Goal: Transaction & Acquisition: Download file/media

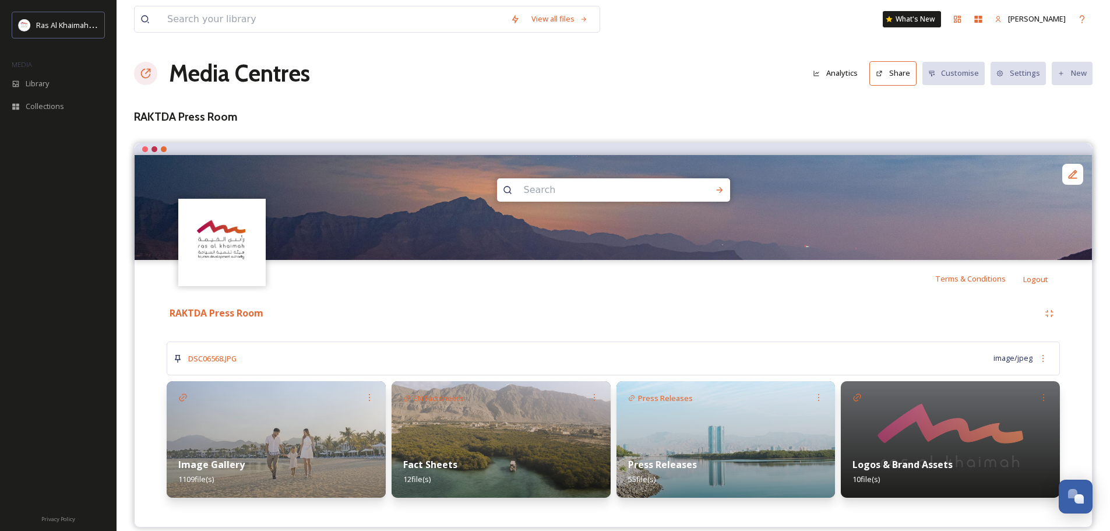
scroll to position [14, 0]
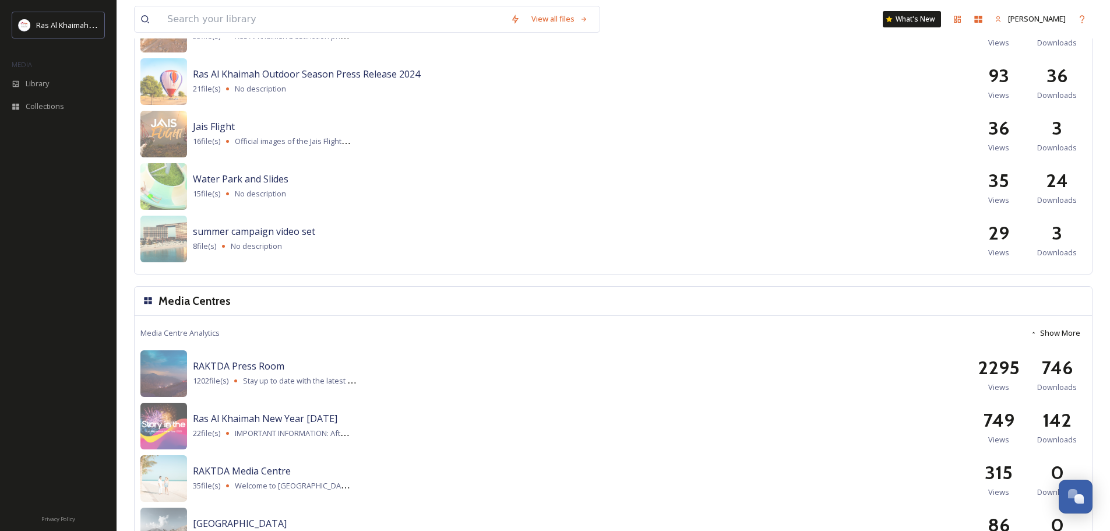
scroll to position [1381, 0]
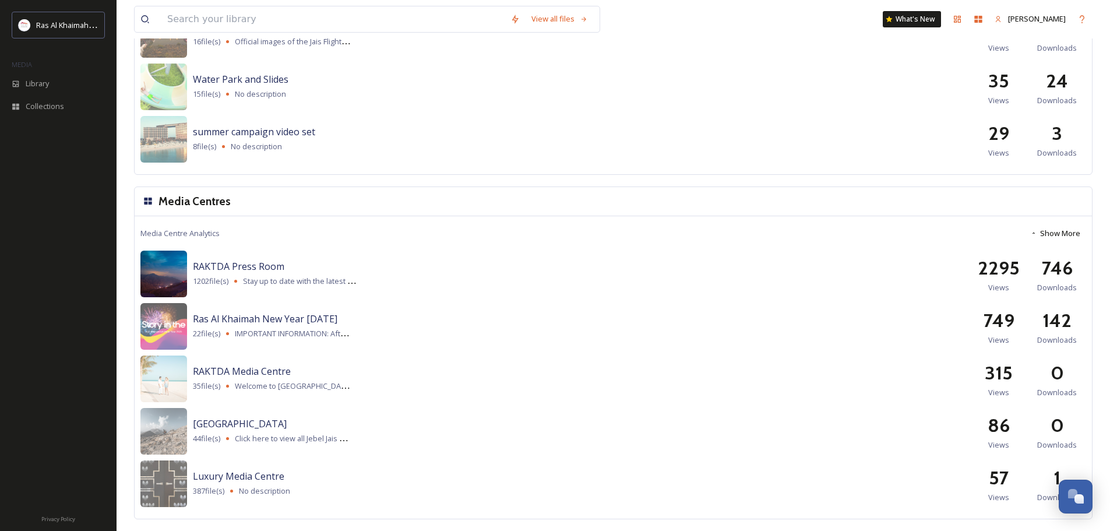
click at [172, 266] on img at bounding box center [163, 274] width 47 height 47
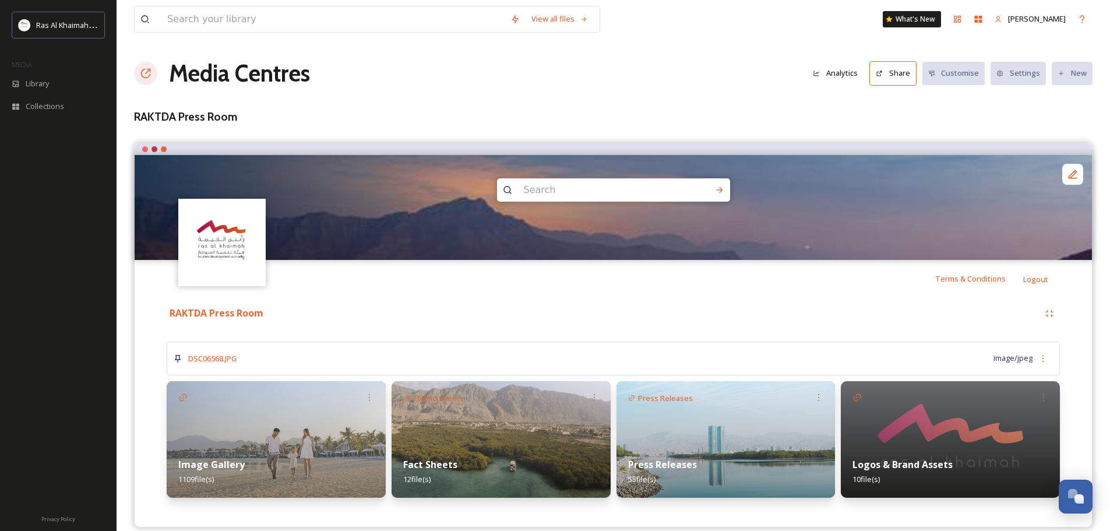
scroll to position [14, 0]
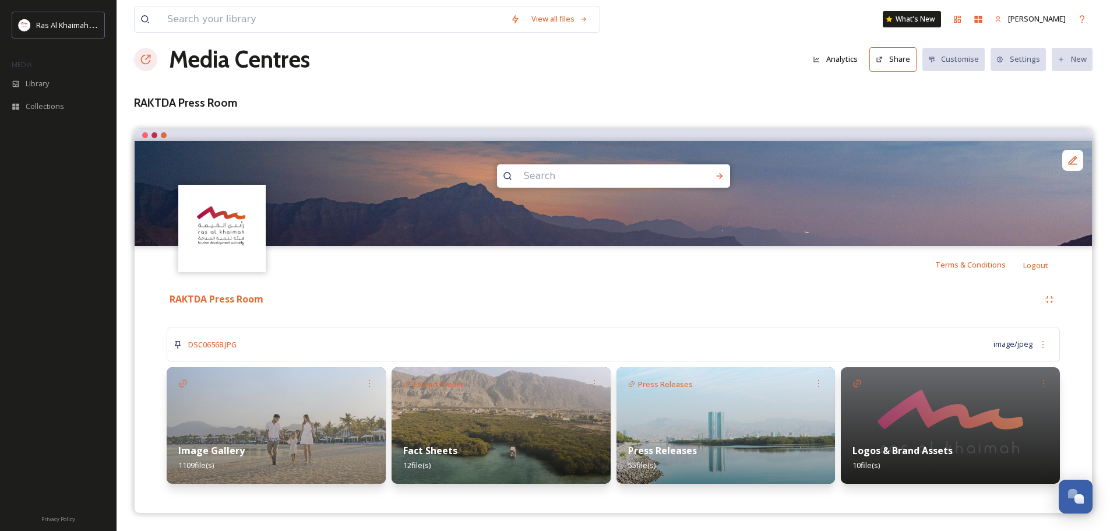
click at [747, 433] on div "Press Releases 55 file(s)" at bounding box center [725, 458] width 219 height 52
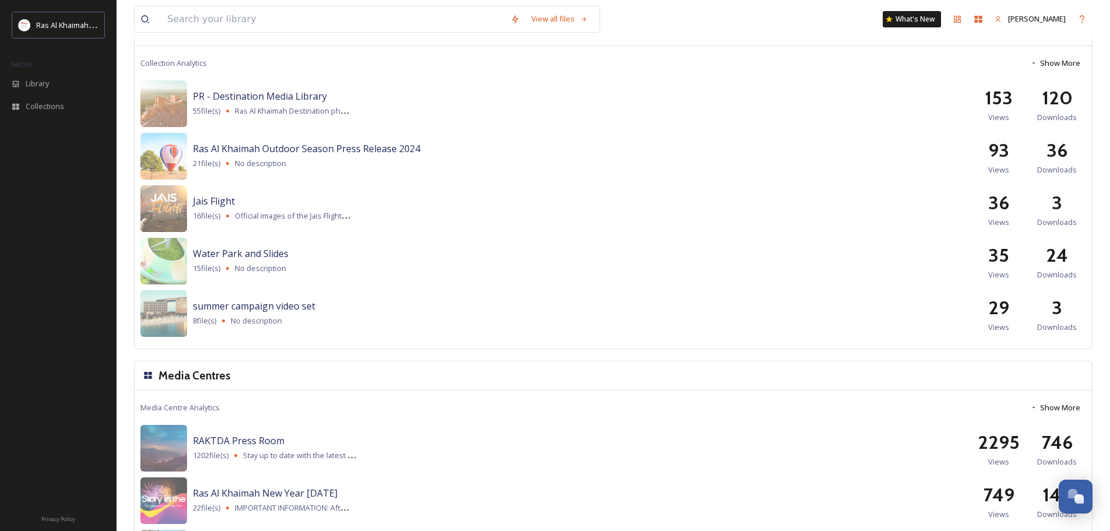
scroll to position [1207, 0]
click at [197, 206] on span "Jais Flight" at bounding box center [214, 201] width 42 height 13
click at [172, 206] on img at bounding box center [163, 209] width 47 height 47
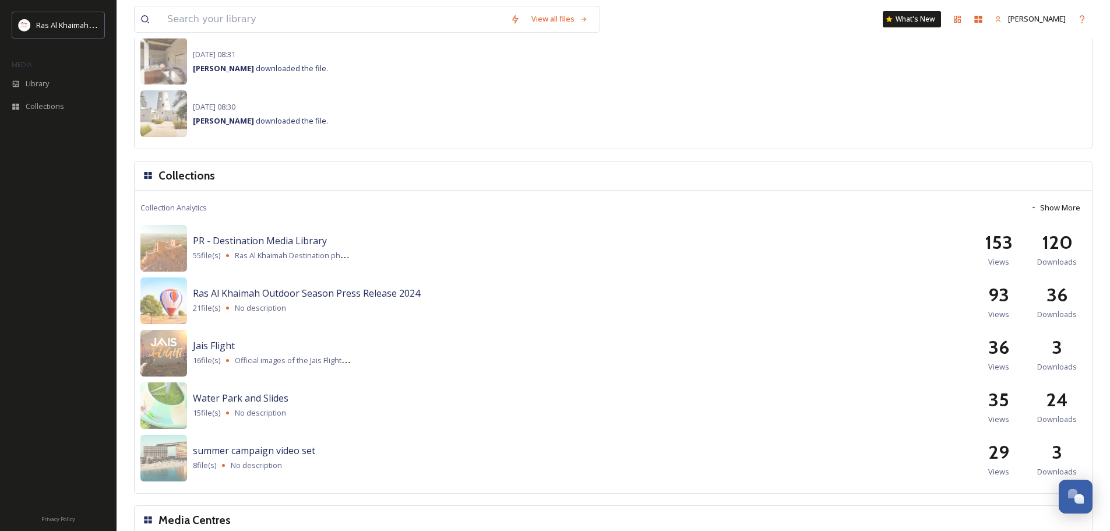
scroll to position [757, 0]
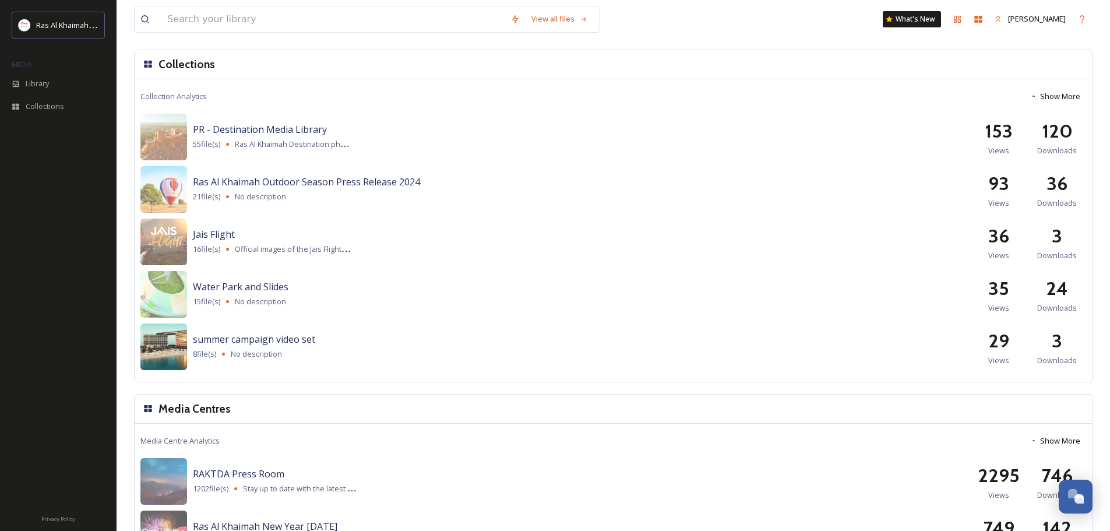
click at [171, 340] on img at bounding box center [163, 346] width 47 height 47
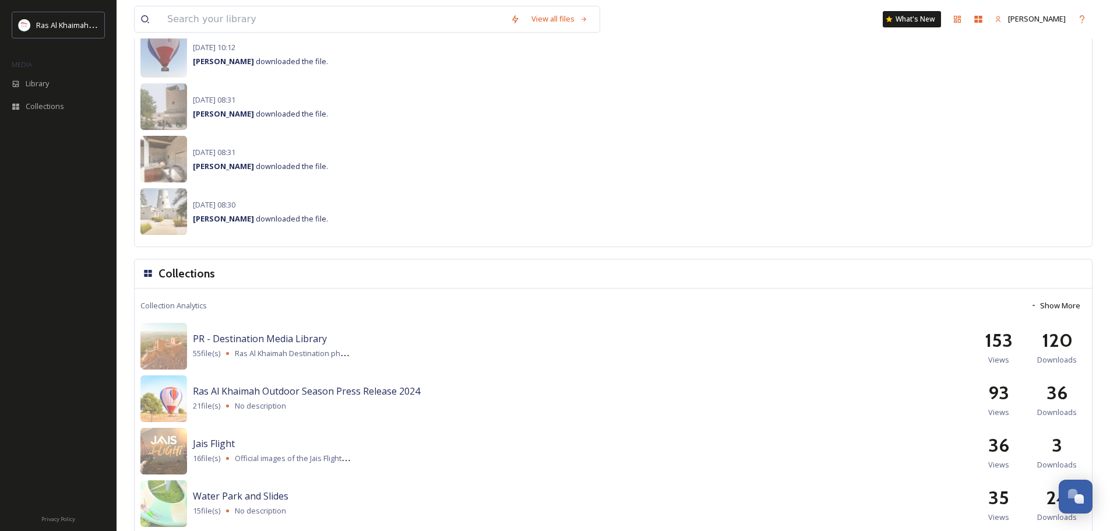
scroll to position [1381, 0]
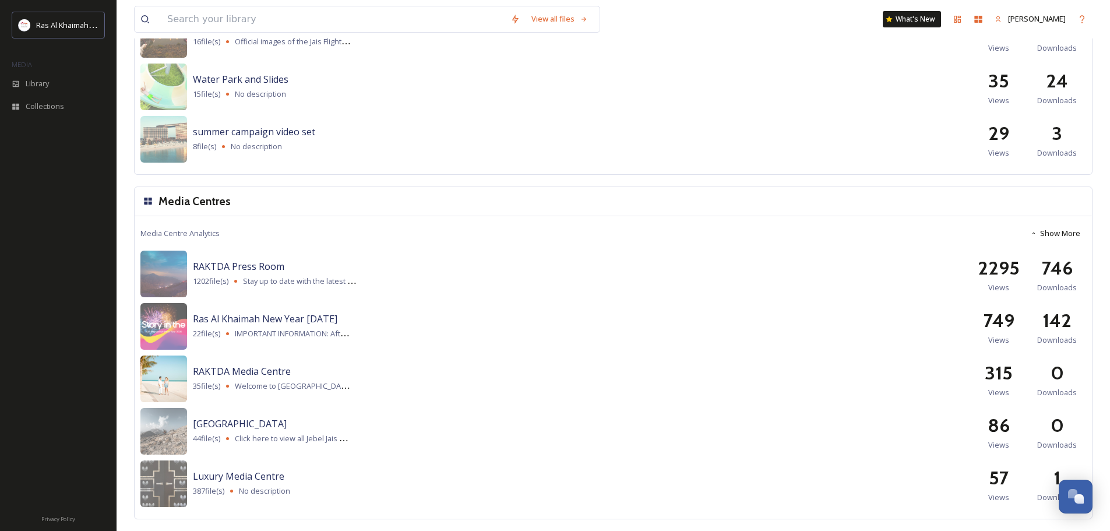
click at [169, 382] on img at bounding box center [163, 378] width 47 height 47
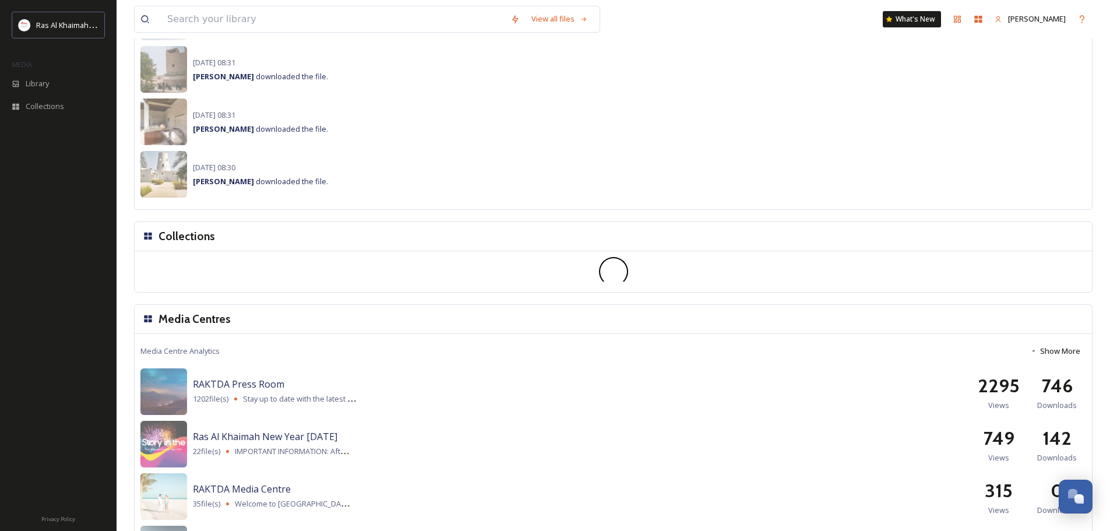
scroll to position [641, 0]
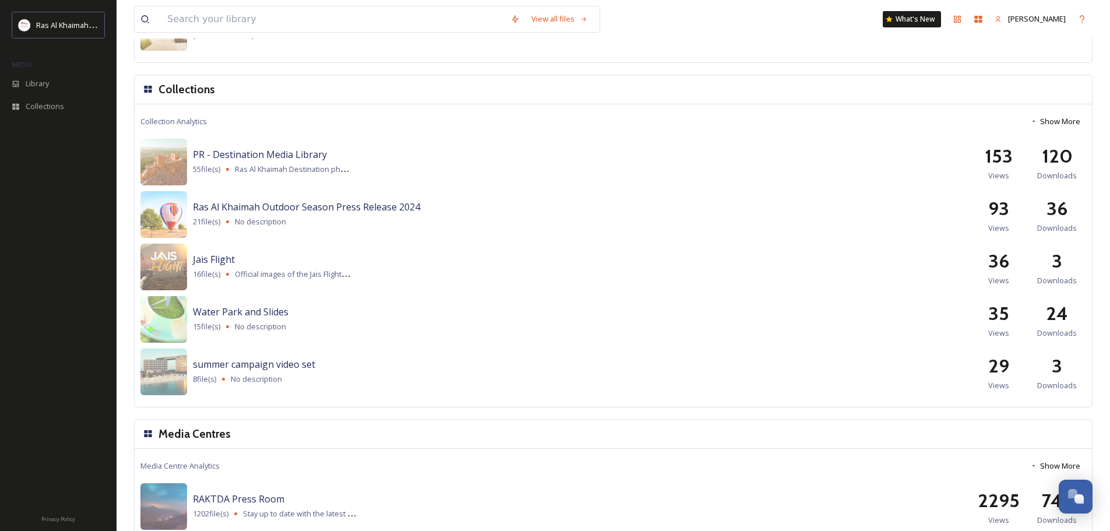
scroll to position [1148, 0]
click at [265, 157] on span "PR - Destination Media Library" at bounding box center [260, 155] width 134 height 13
click at [167, 154] on img at bounding box center [163, 162] width 47 height 47
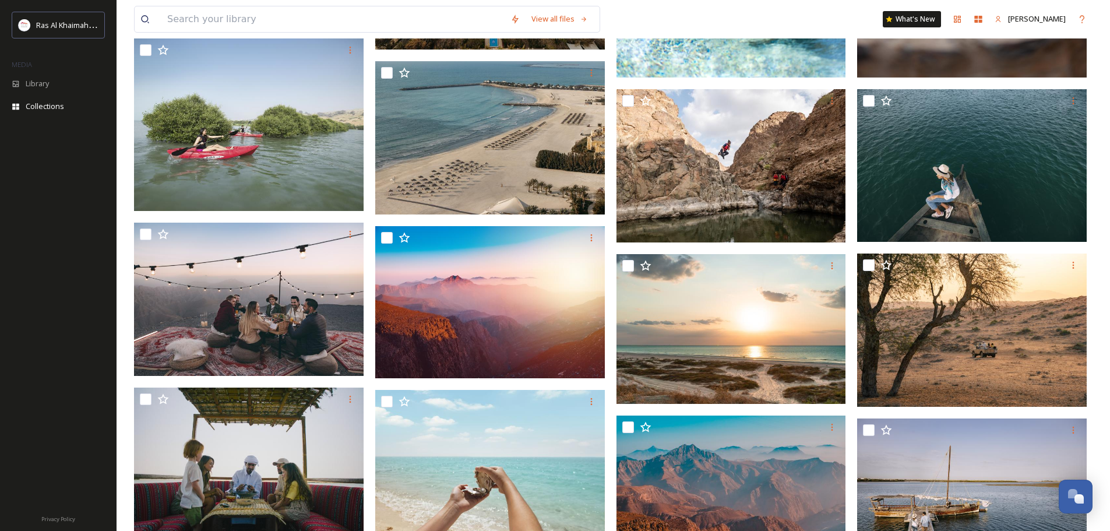
scroll to position [466, 0]
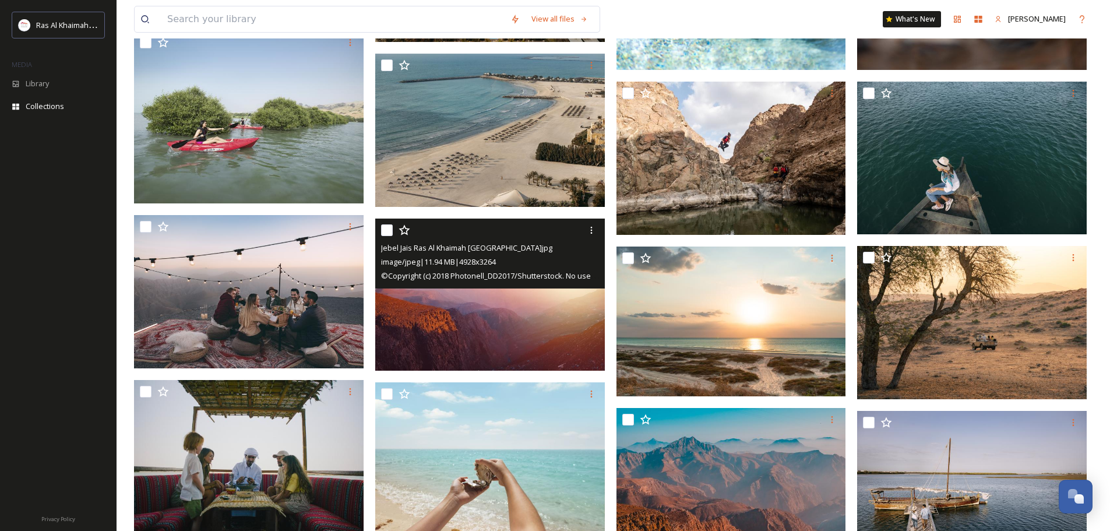
click at [463, 308] on img at bounding box center [490, 294] width 230 height 152
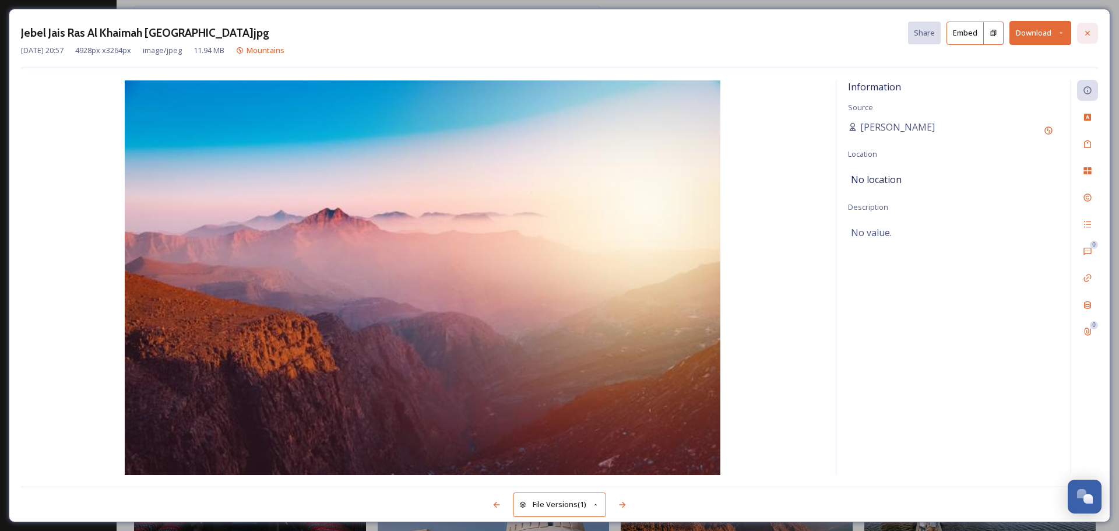
click at [1087, 29] on icon at bounding box center [1087, 33] width 9 height 9
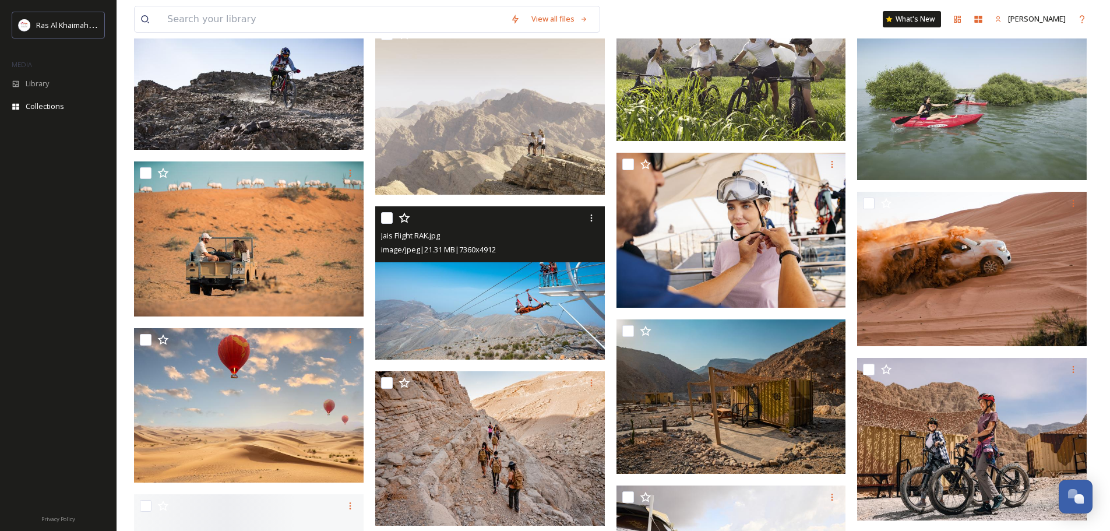
scroll to position [1690, 0]
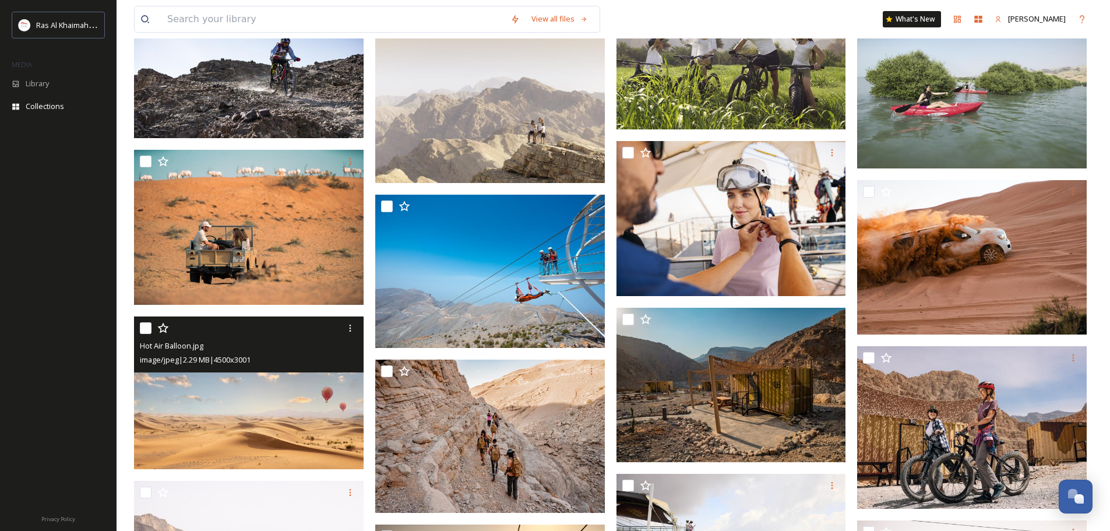
click at [262, 397] on img at bounding box center [249, 392] width 230 height 153
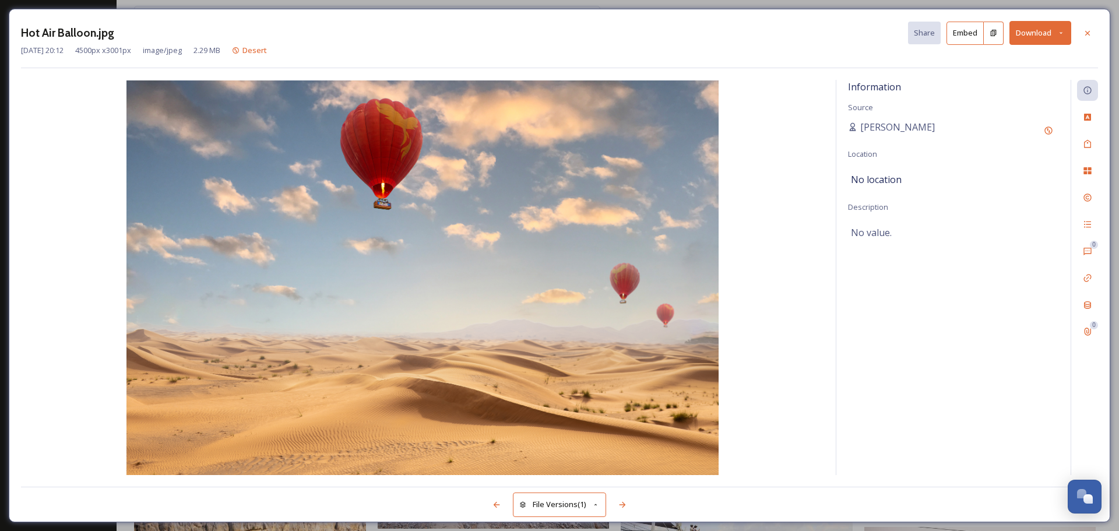
click at [1044, 28] on button "Download" at bounding box center [1040, 33] width 62 height 24
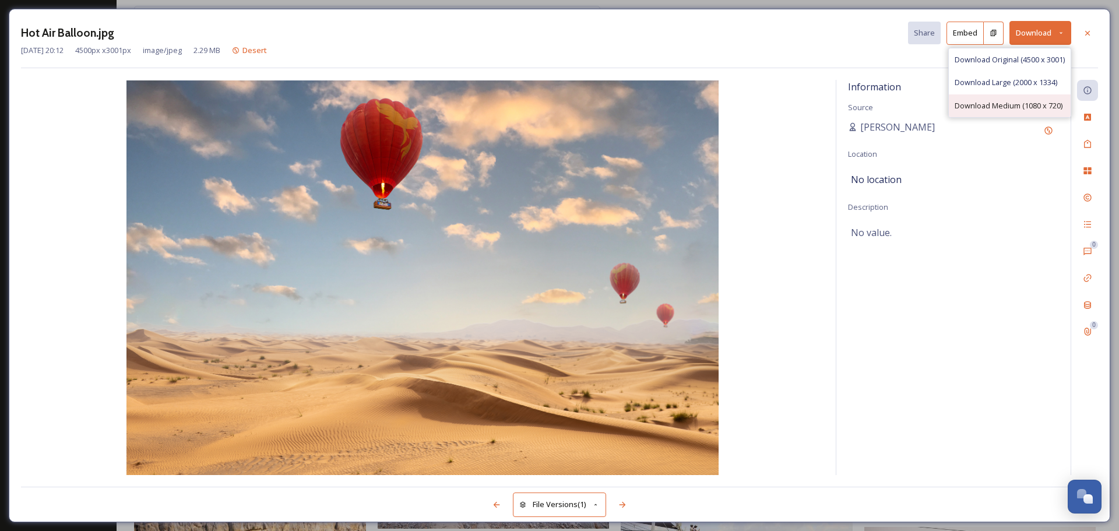
click at [995, 101] on span "Download Medium (1080 x 720)" at bounding box center [1008, 105] width 108 height 11
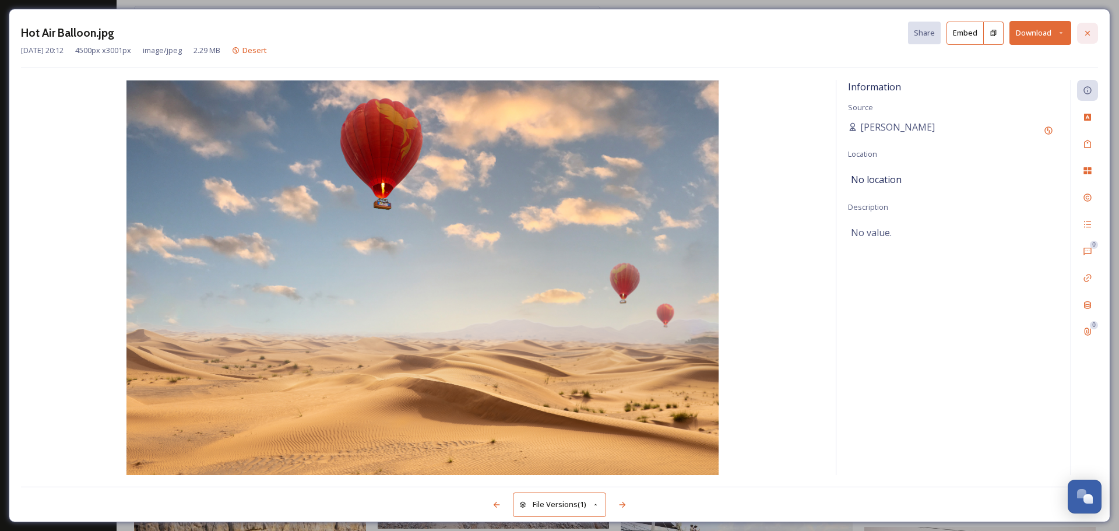
click at [1087, 35] on icon at bounding box center [1087, 33] width 9 height 9
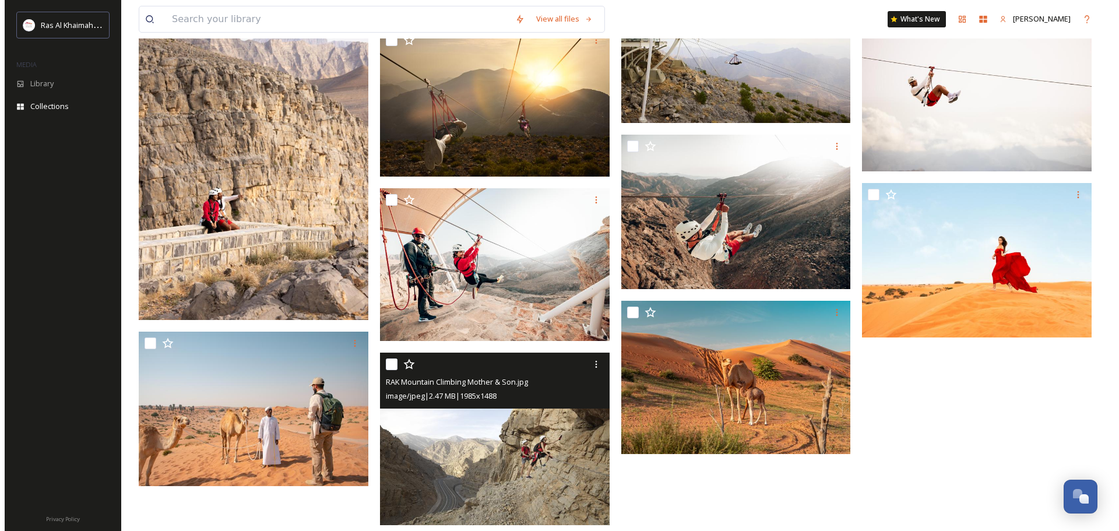
scroll to position [2198, 0]
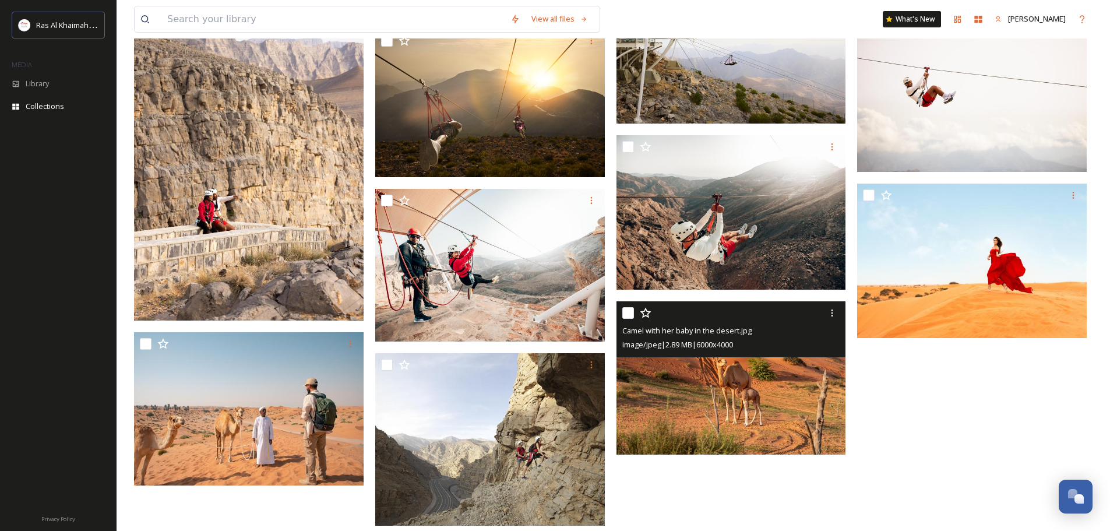
click at [738, 378] on img at bounding box center [731, 377] width 230 height 153
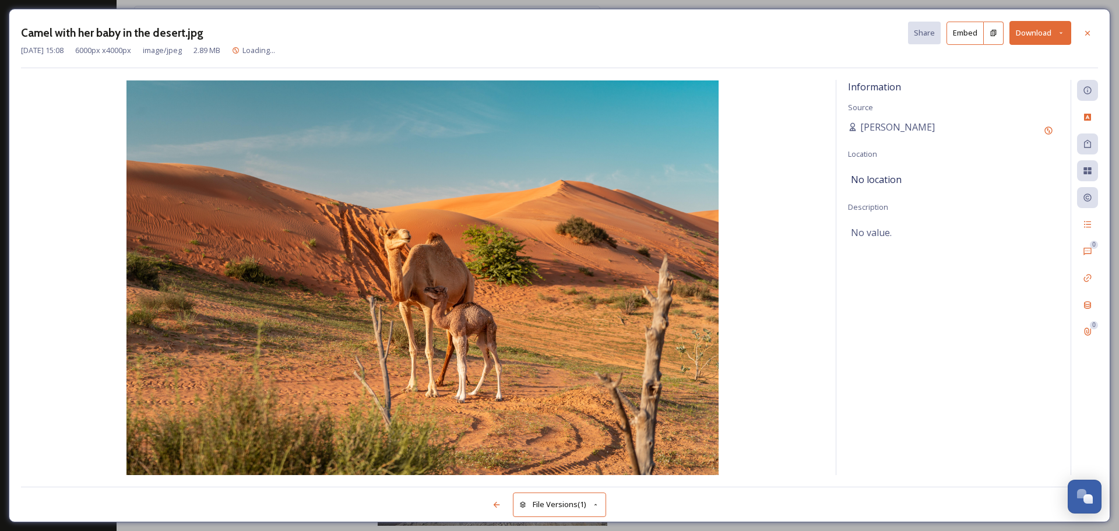
scroll to position [2201, 0]
click at [1045, 39] on button "Download" at bounding box center [1040, 33] width 62 height 24
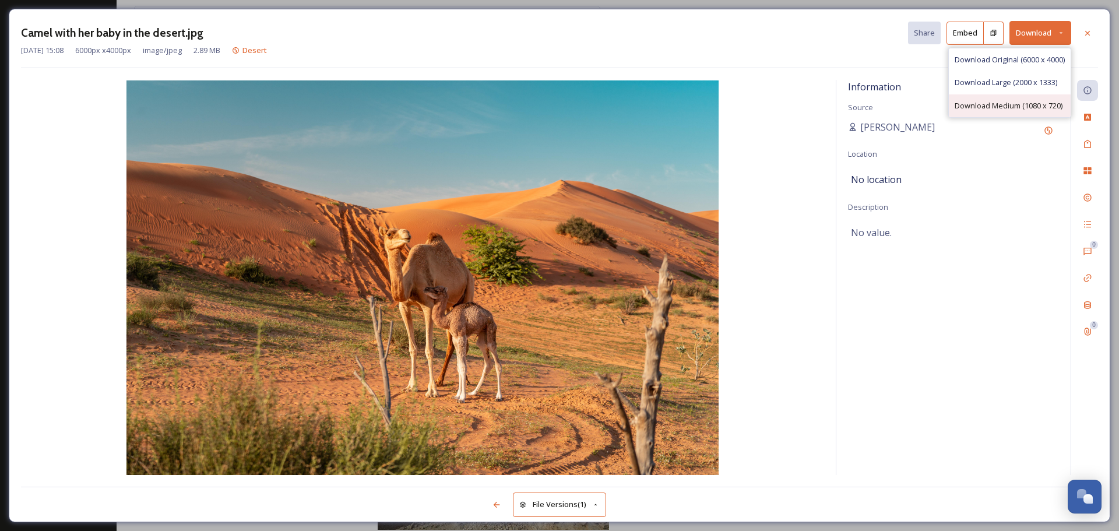
click at [1014, 97] on div "Download Medium (1080 x 720)" at bounding box center [1010, 105] width 122 height 23
